Goal: Information Seeking & Learning: Learn about a topic

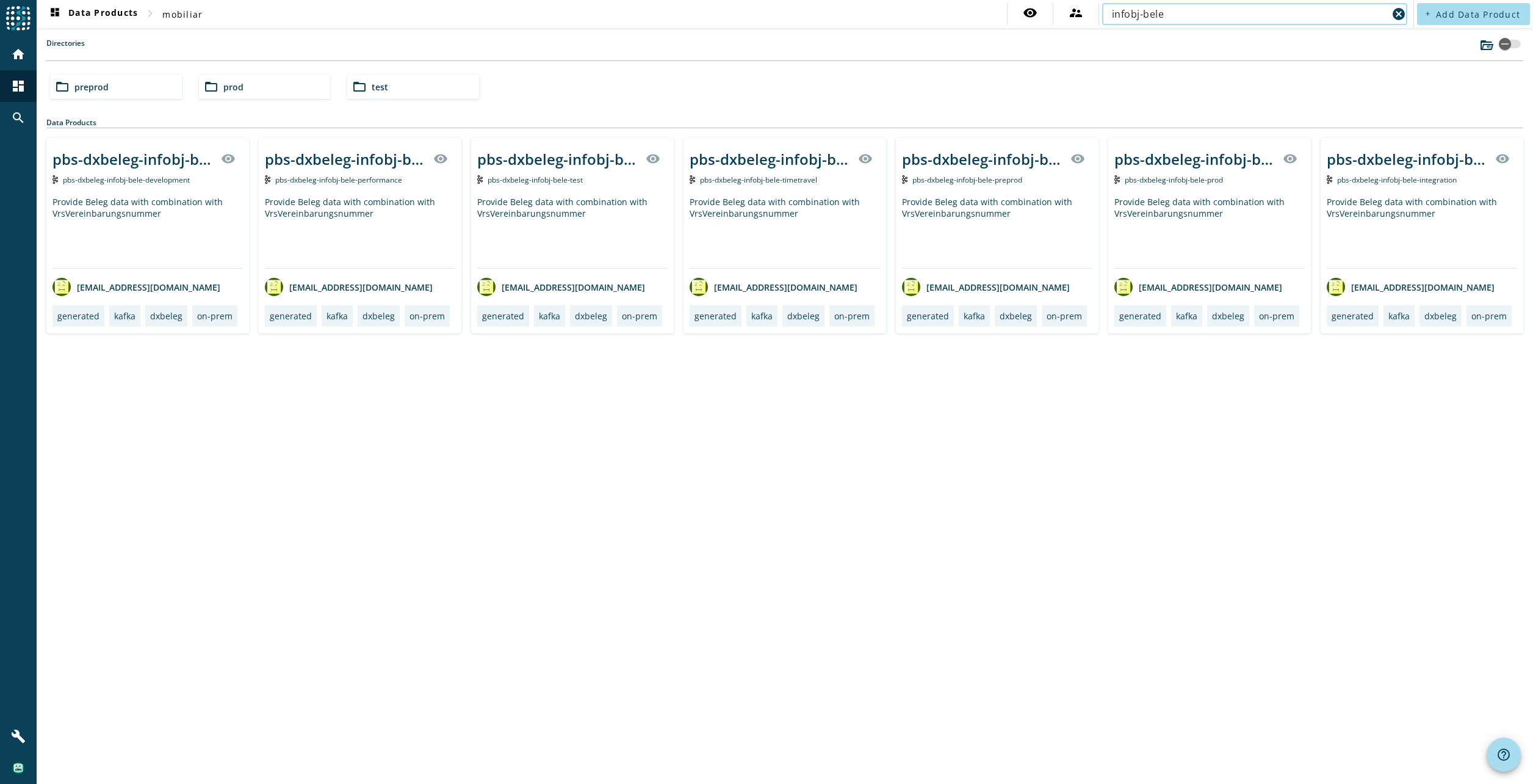
type input "infobj-bele"
click at [971, 218] on div "Provide Beleg data with combination with VrsVereinbarungsnummer" at bounding box center [997, 232] width 191 height 72
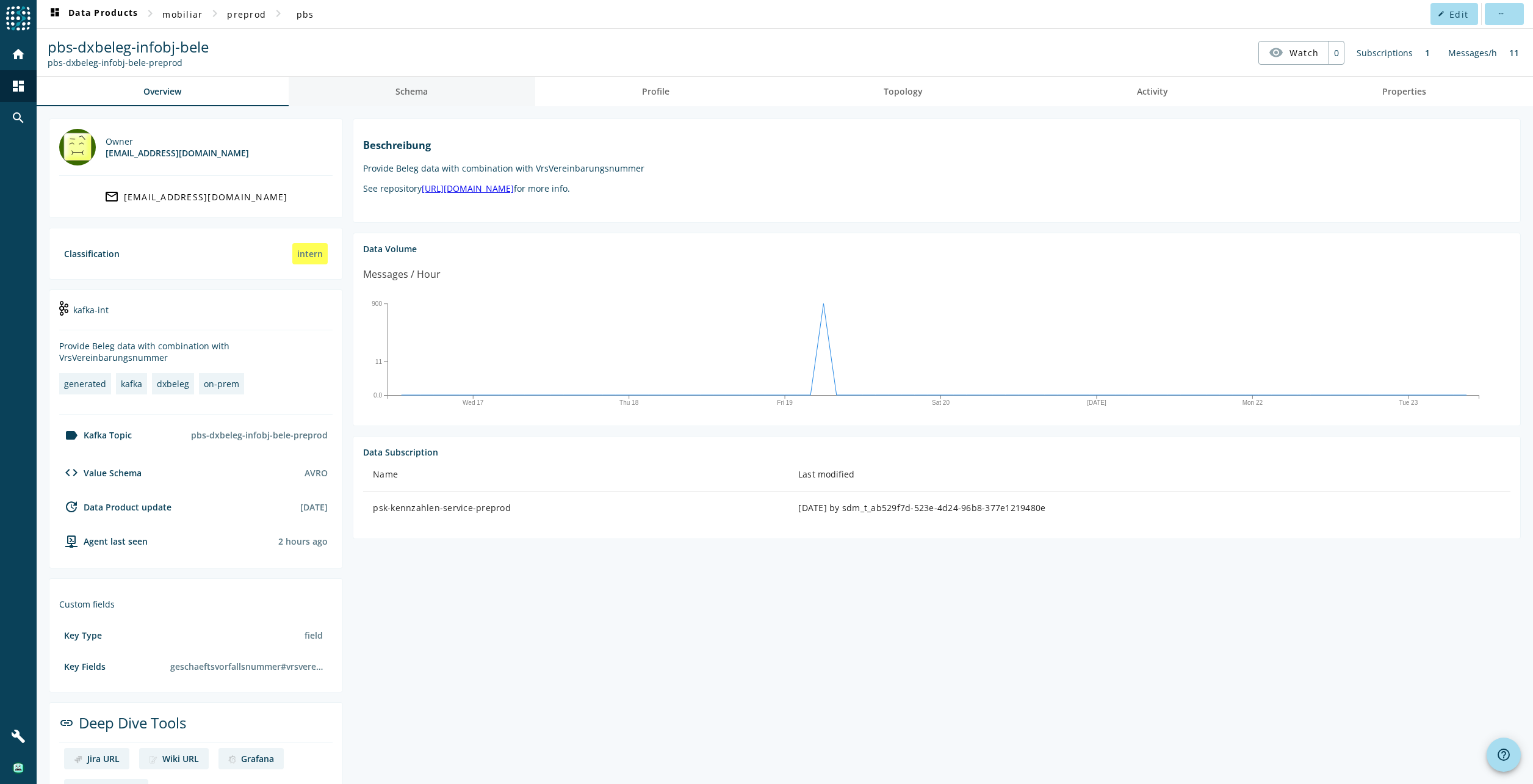
click at [427, 97] on span "Schema" at bounding box center [412, 91] width 32 height 29
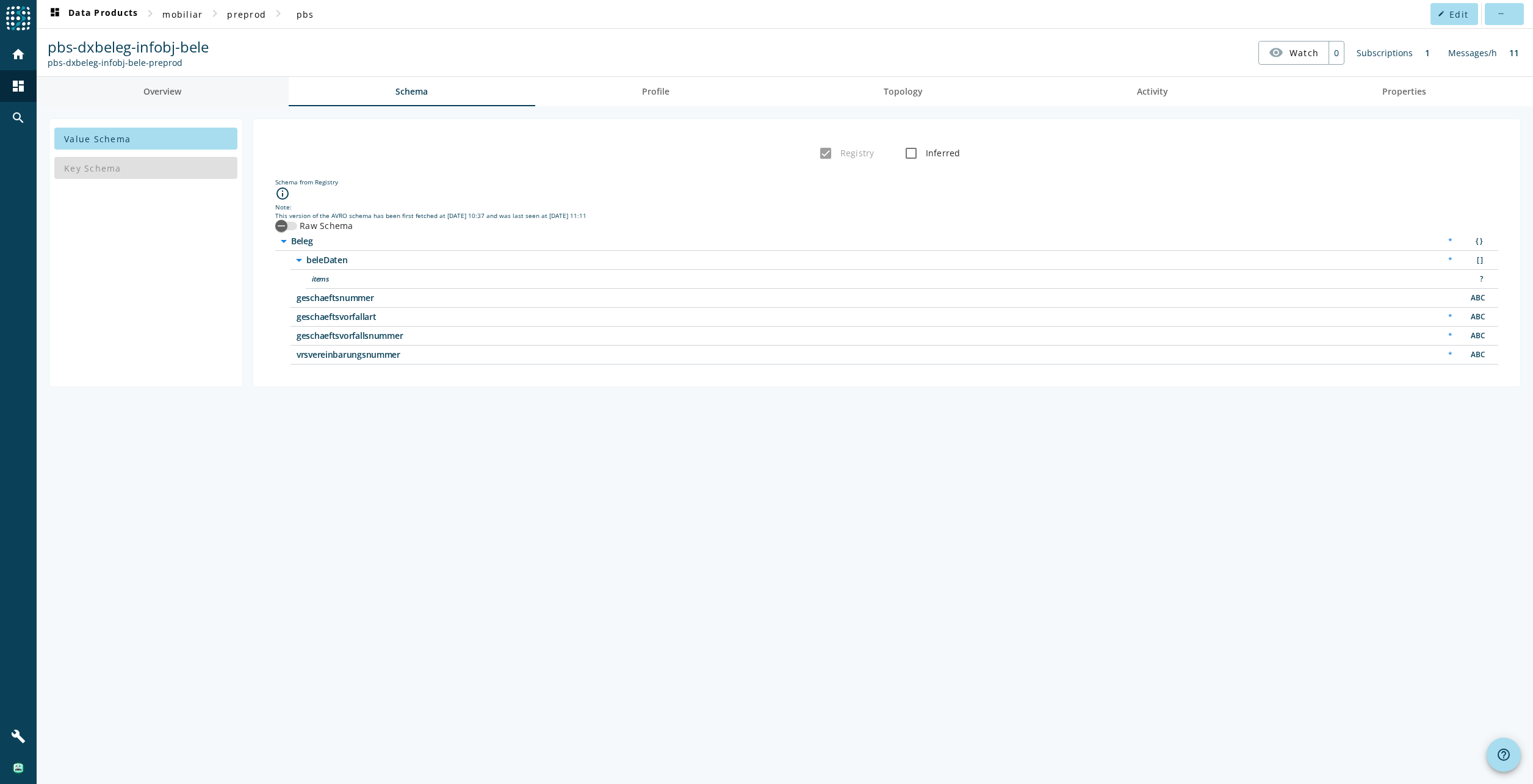
click at [180, 85] on span "Overview" at bounding box center [162, 91] width 37 height 29
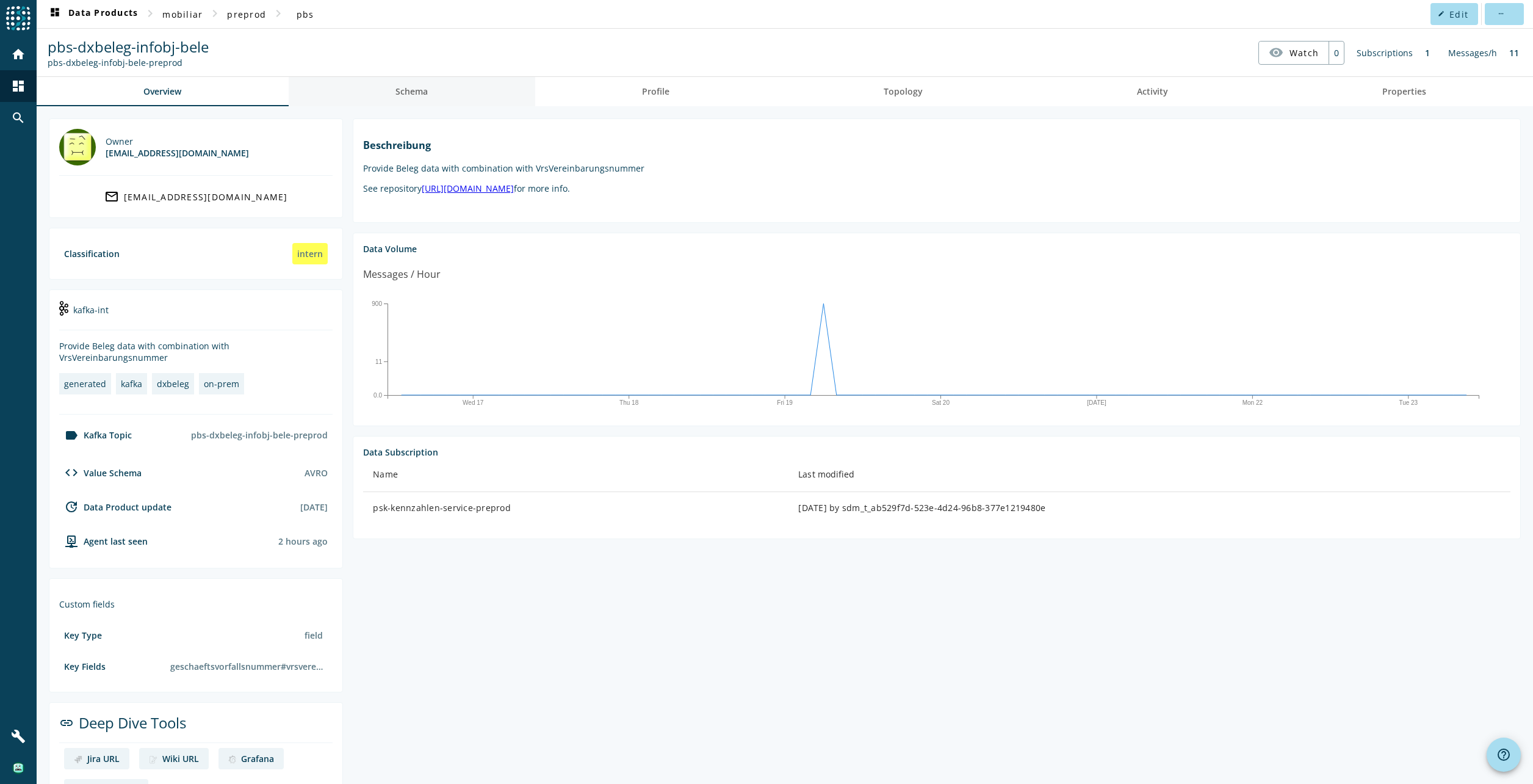
click at [422, 91] on span "Schema" at bounding box center [412, 92] width 32 height 8
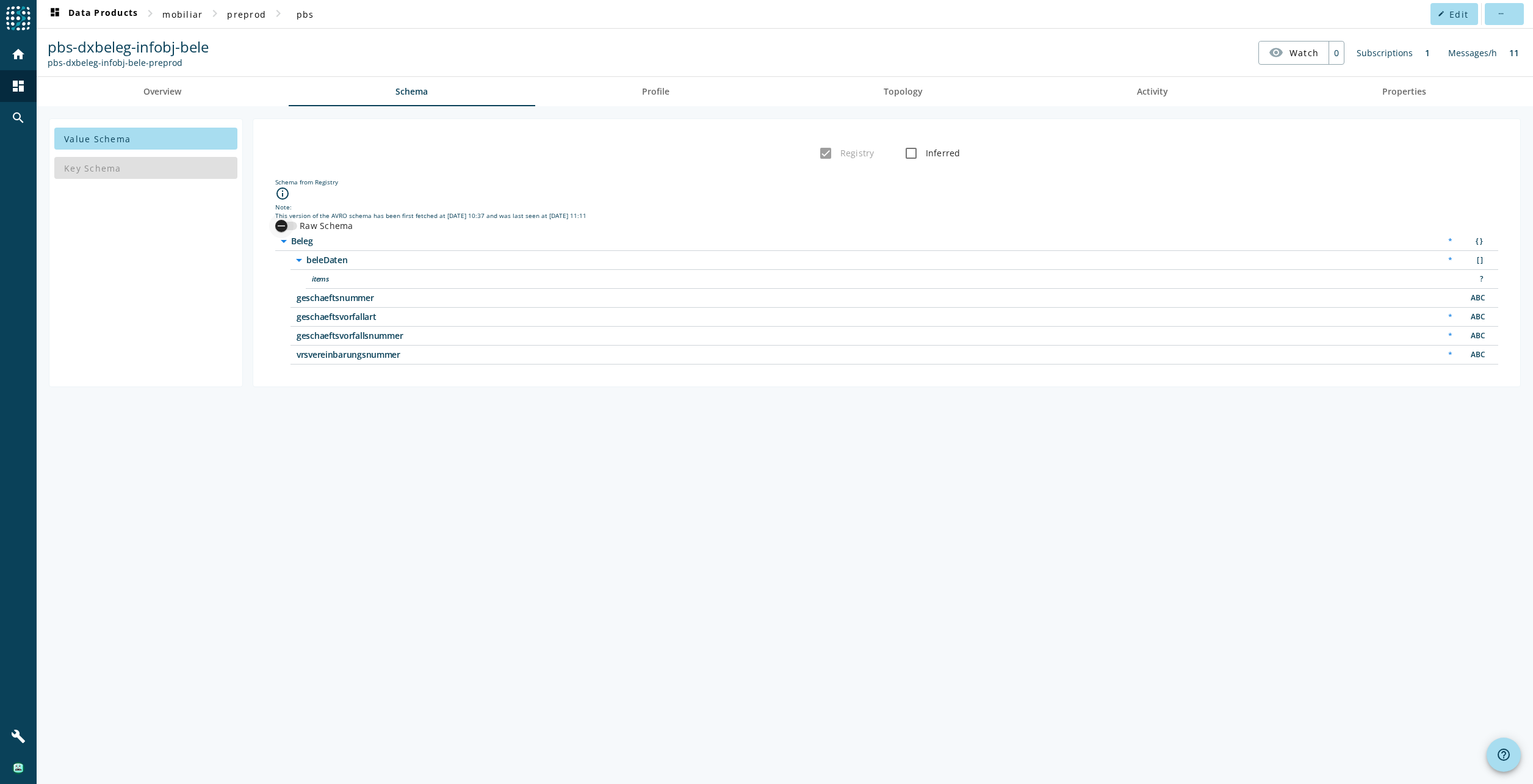
click at [277, 219] on div "button" at bounding box center [281, 225] width 24 height 24
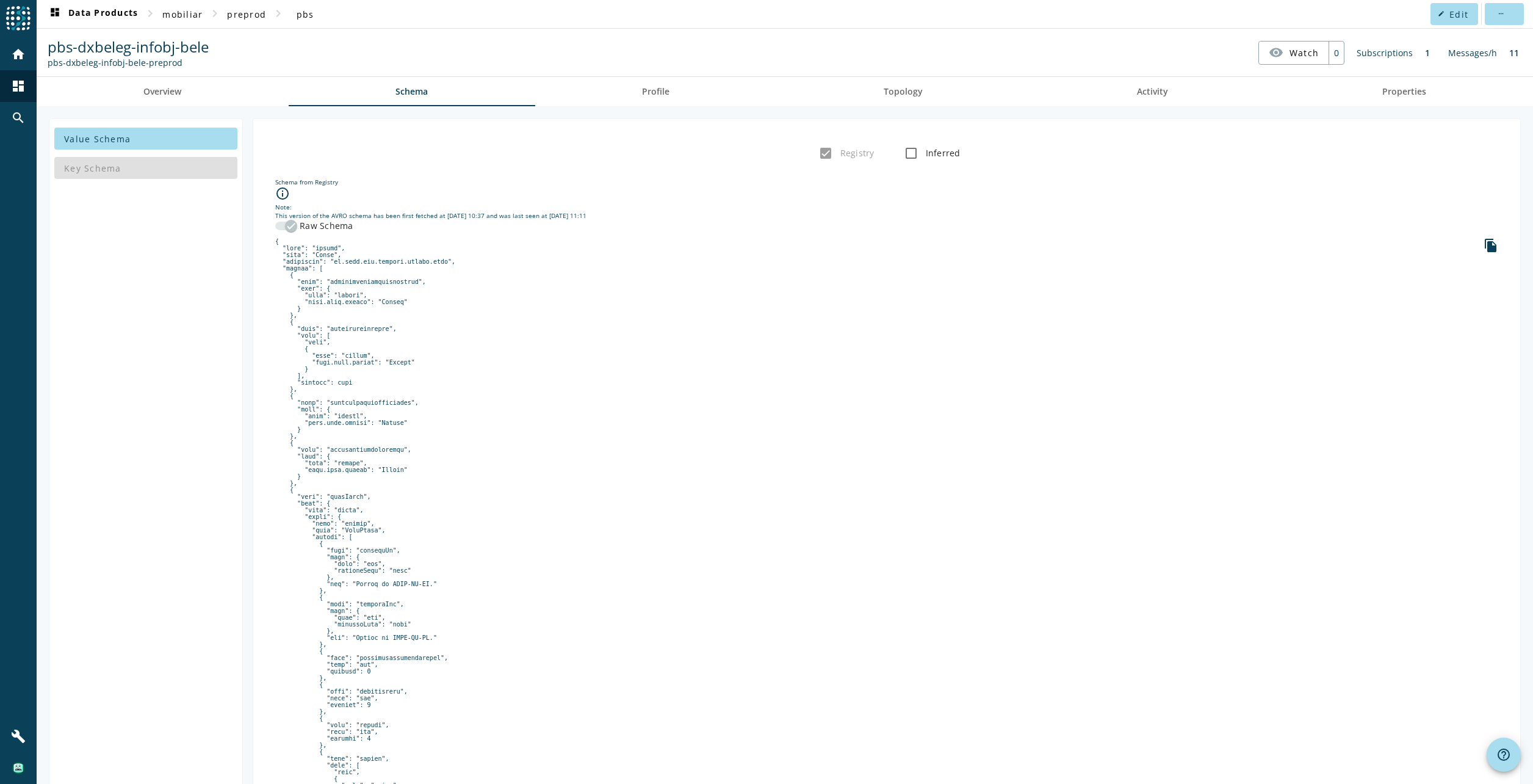
scroll to position [61, 0]
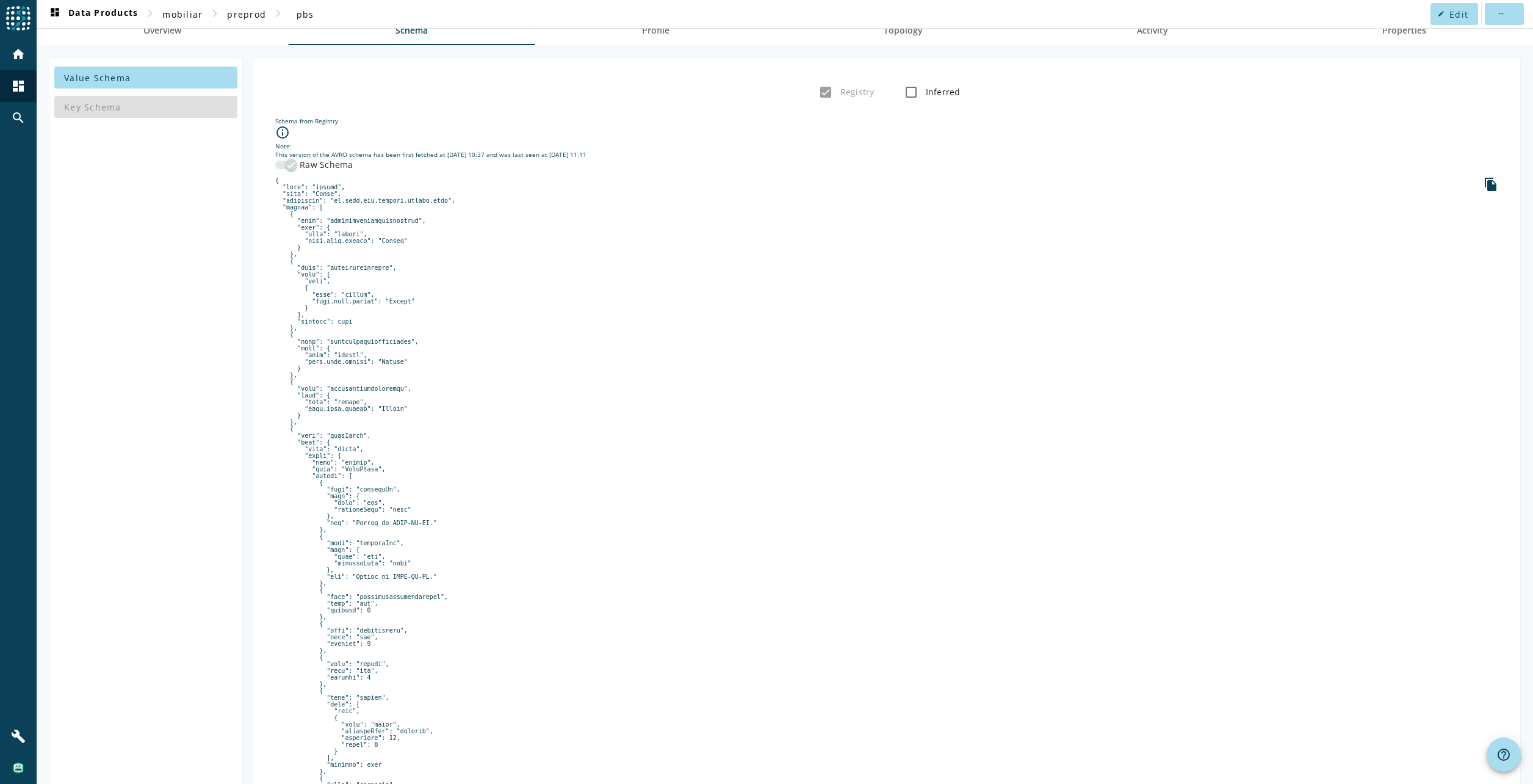
click at [355, 497] on pre at bounding box center [886, 680] width 1223 height 1007
